Goal: Task Accomplishment & Management: Manage account settings

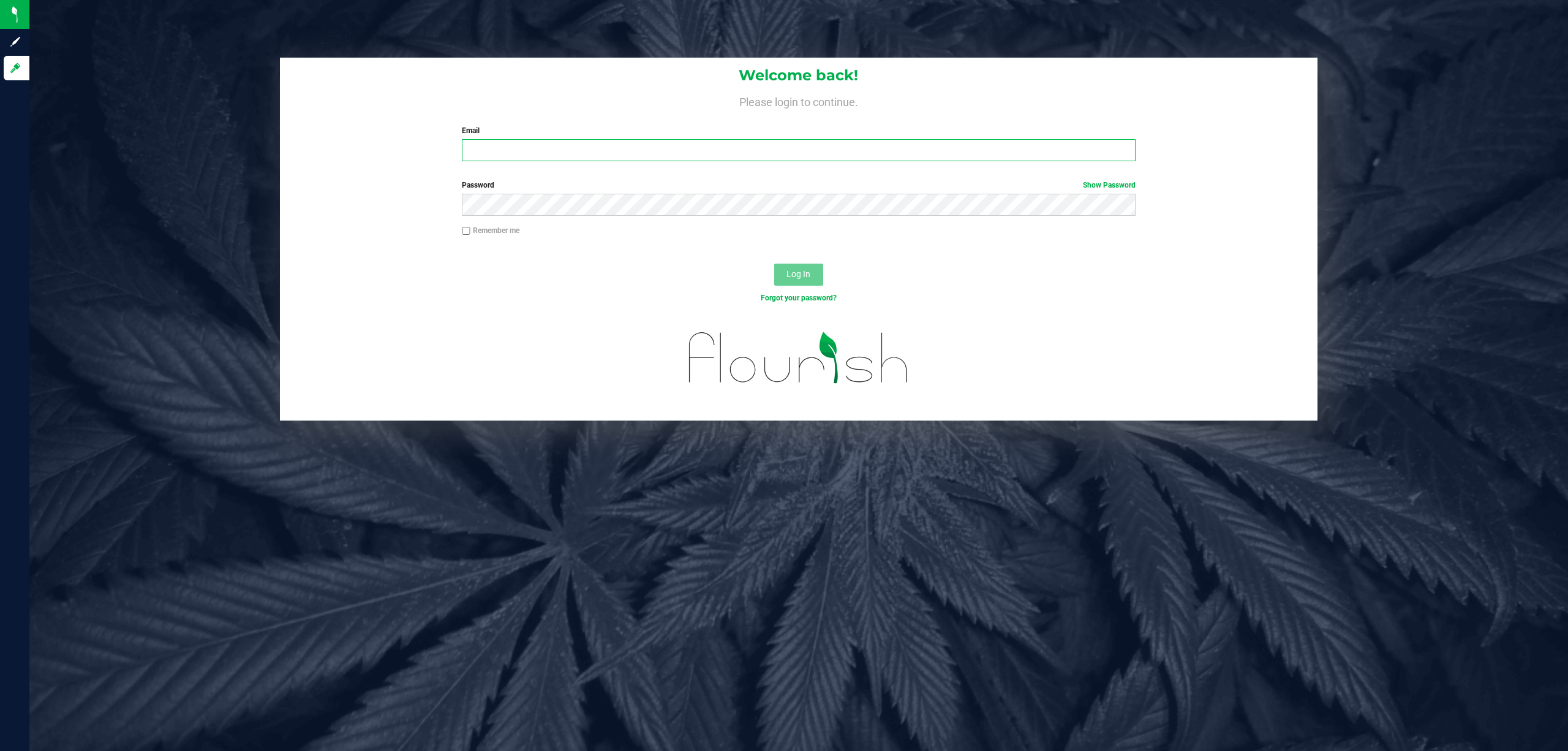
click at [508, 160] on input "Email" at bounding box center [798, 151] width 674 height 22
type input "[EMAIL_ADDRESS][DOMAIN_NAME]"
click at [774, 264] on button "Log In" at bounding box center [798, 275] width 49 height 22
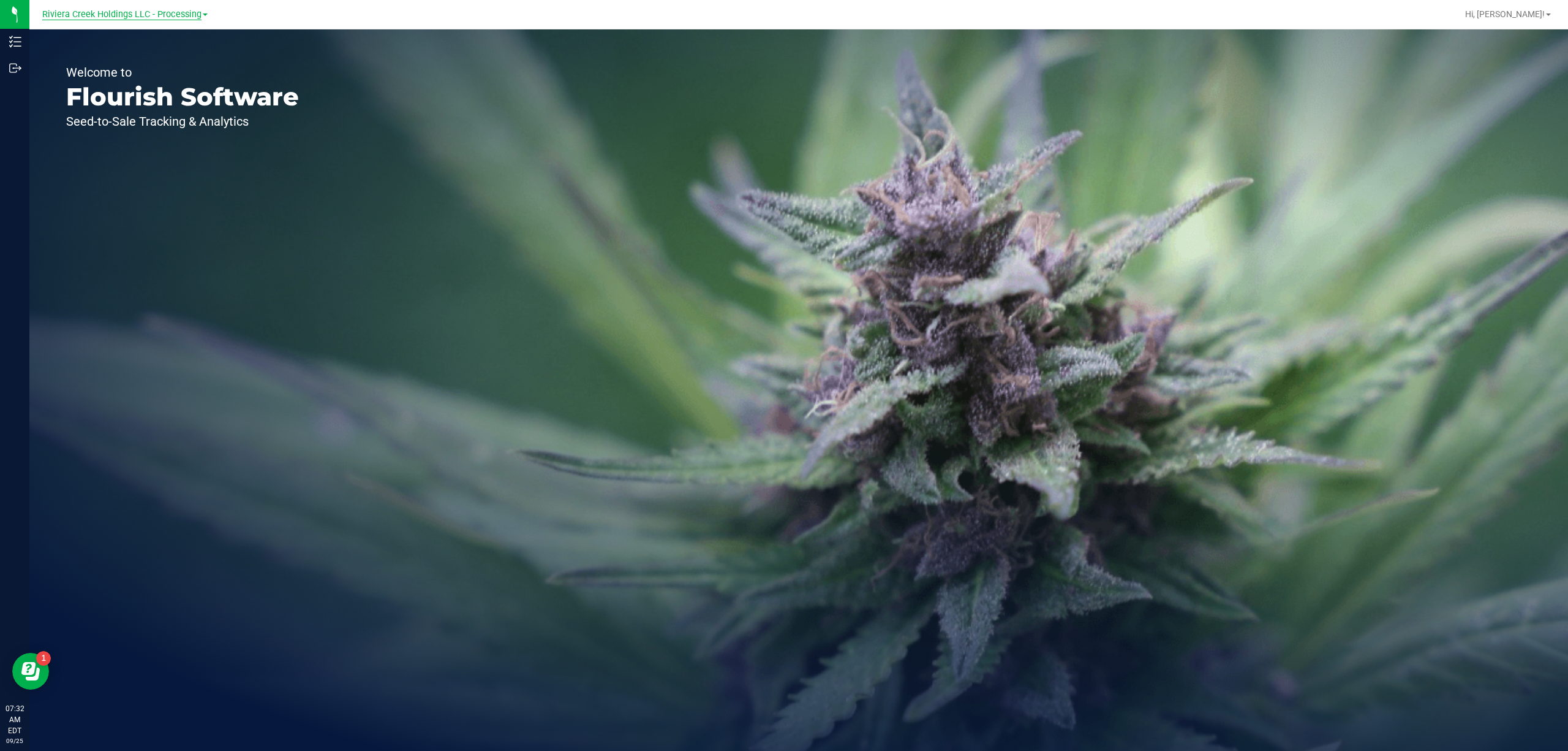
click at [131, 11] on span "Riviera Creek Holdings LLC - Processing" at bounding box center [122, 15] width 159 height 11
click at [147, 40] on link "Riviera Creek Holdings LLC - Cultivation" at bounding box center [124, 43] width 179 height 17
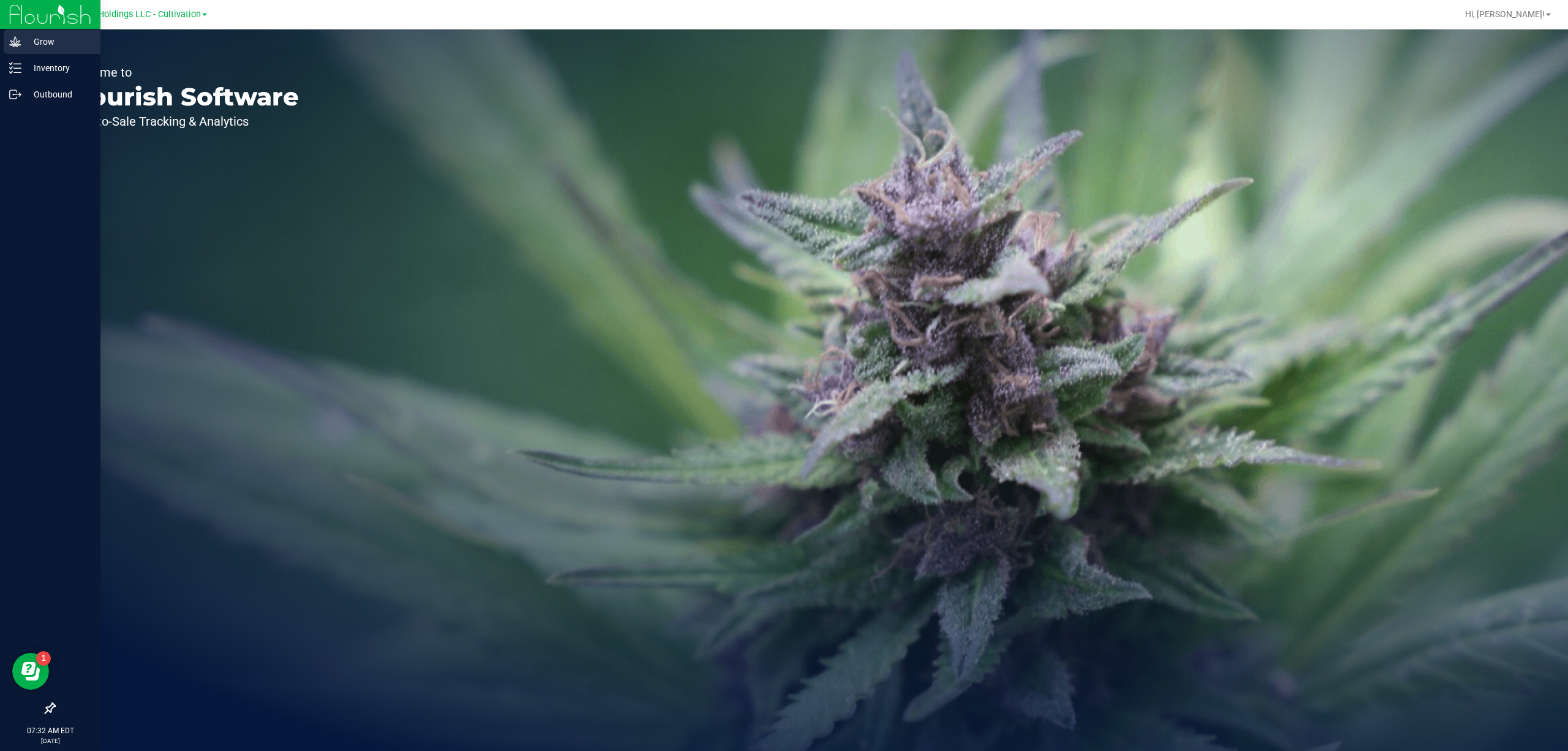
click at [15, 44] on icon at bounding box center [15, 41] width 11 height 10
